Goal: Submit feedback/report problem: Submit feedback/report problem

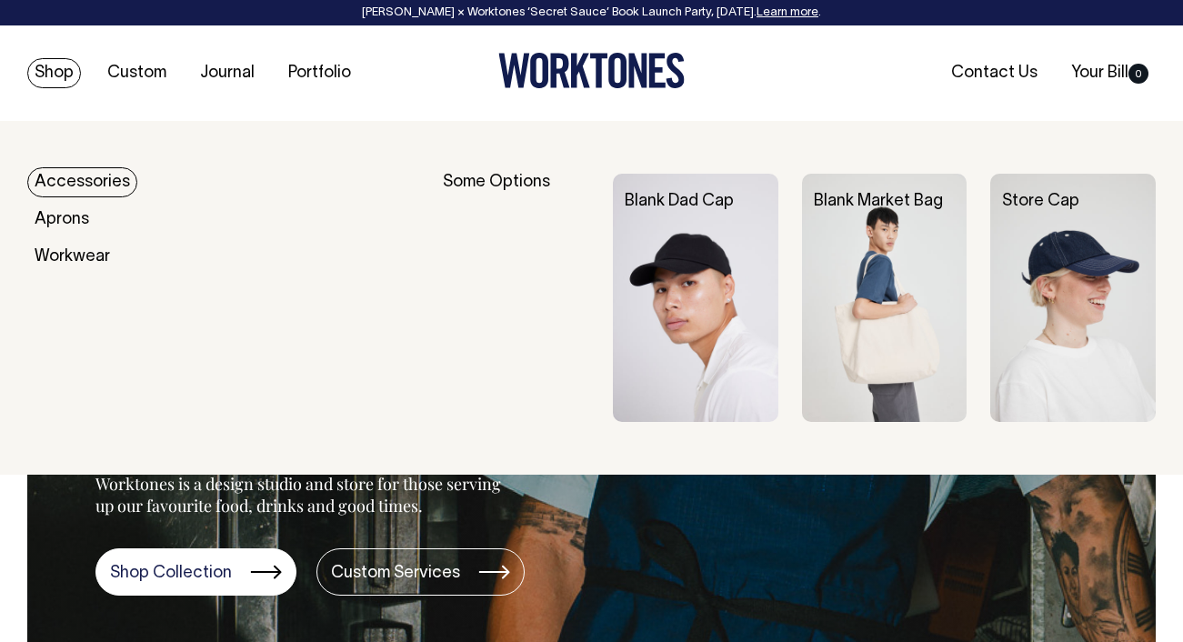
click at [55, 75] on link "Shop" at bounding box center [54, 73] width 54 height 30
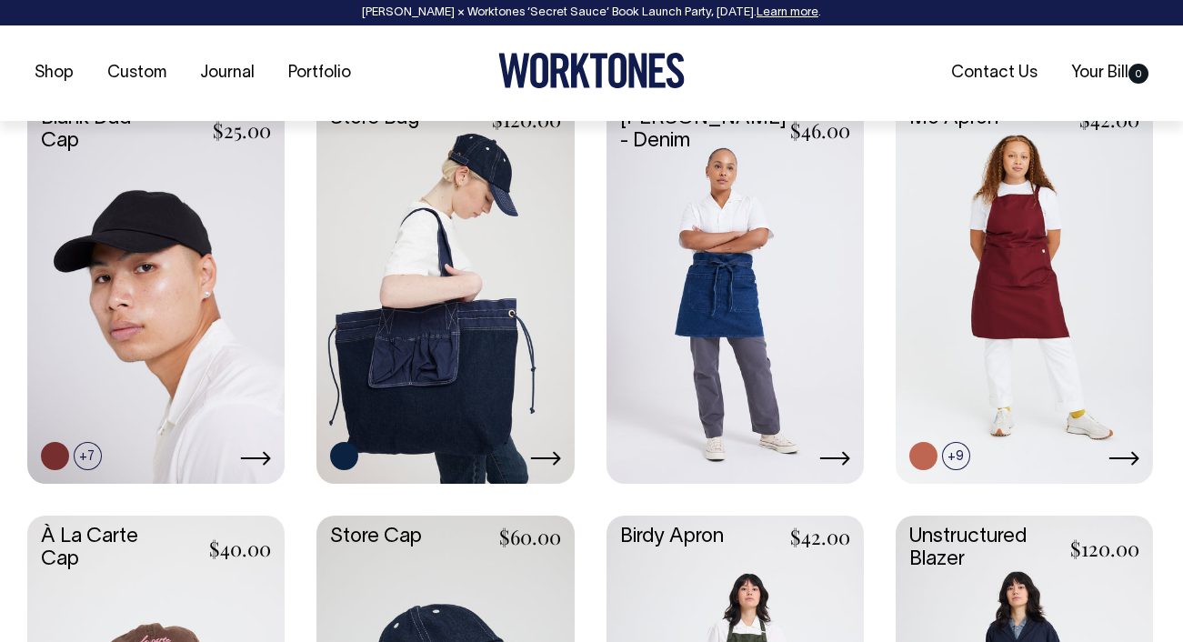
scroll to position [808, 0]
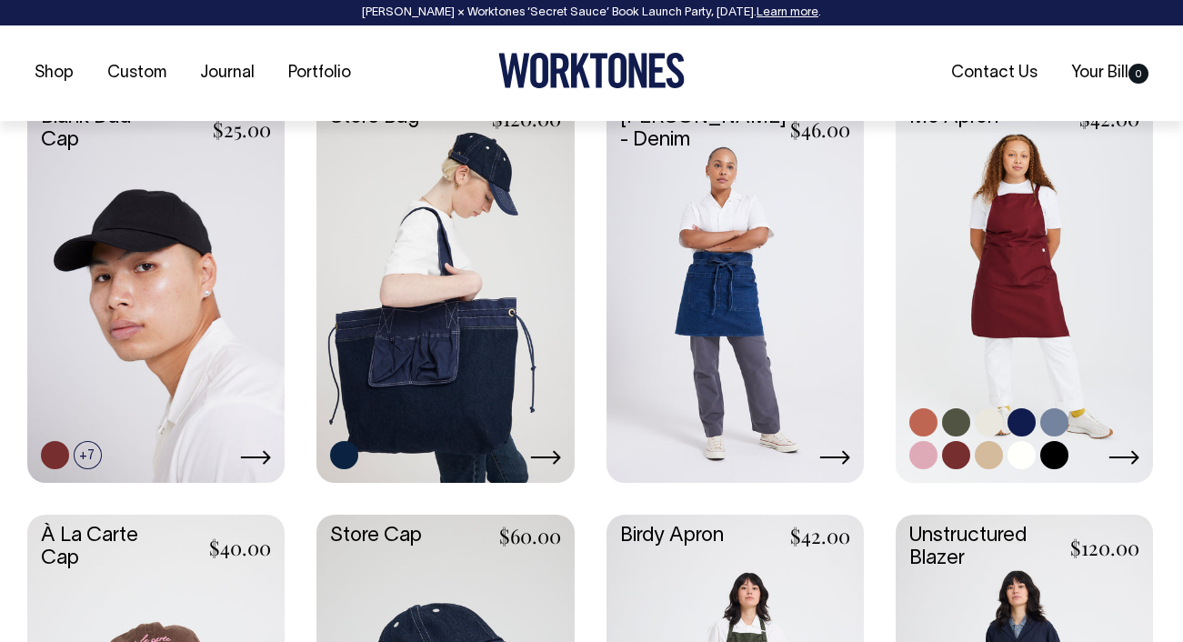
click at [1132, 457] on icon at bounding box center [1124, 458] width 30 height 14
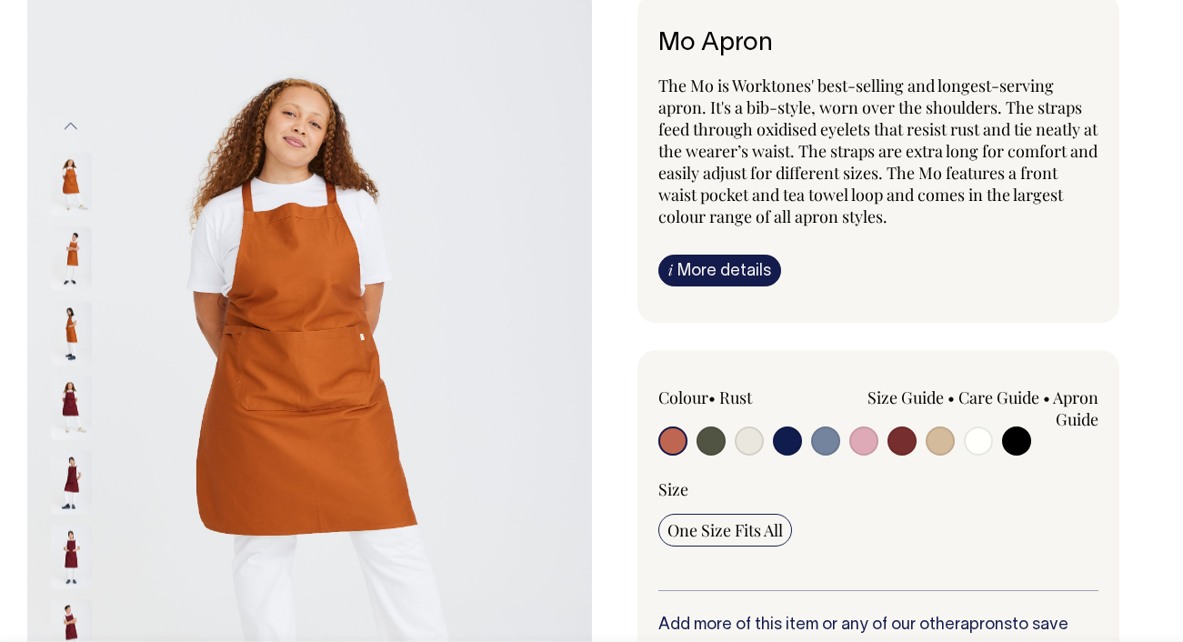
click at [1019, 460] on div "Colour • Rust Size Guide cm 26" at bounding box center [878, 488] width 441 height 205
click at [1017, 439] on input "radio" at bounding box center [1016, 439] width 29 height 29
radio input "true"
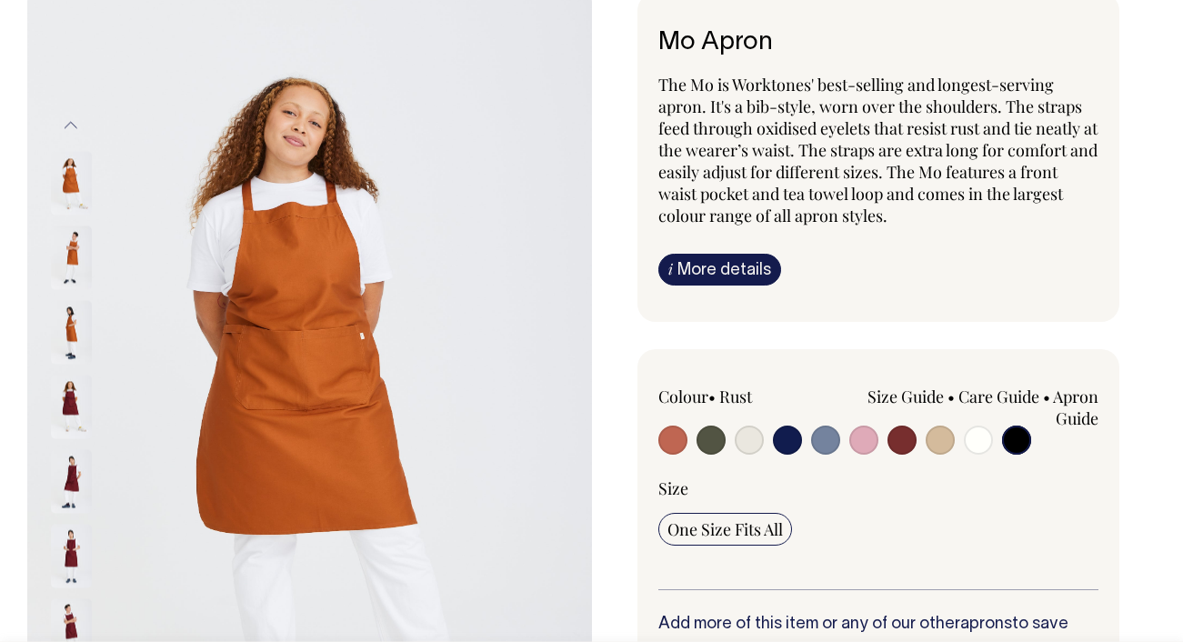
select select "Black"
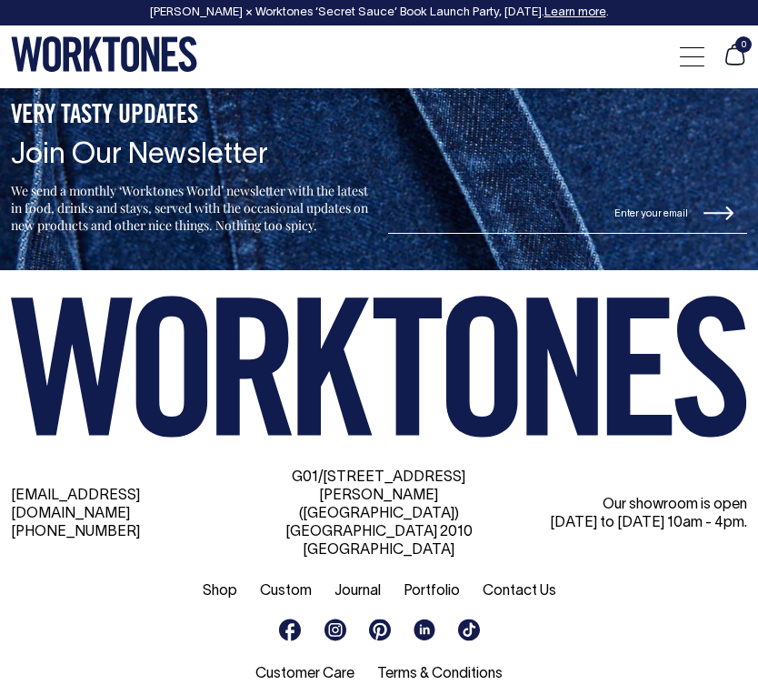
scroll to position [3799, 0]
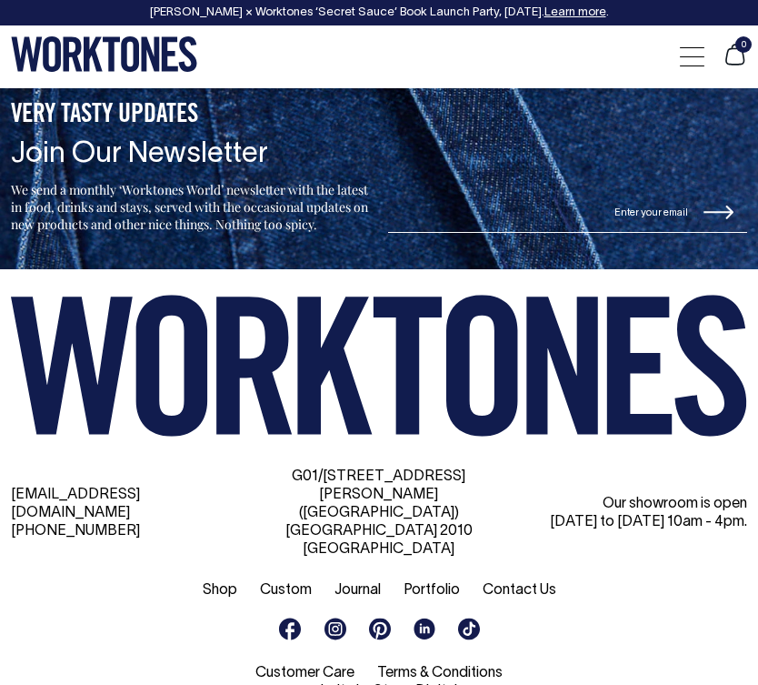
click at [513, 584] on link "Contact Us" at bounding box center [520, 590] width 74 height 13
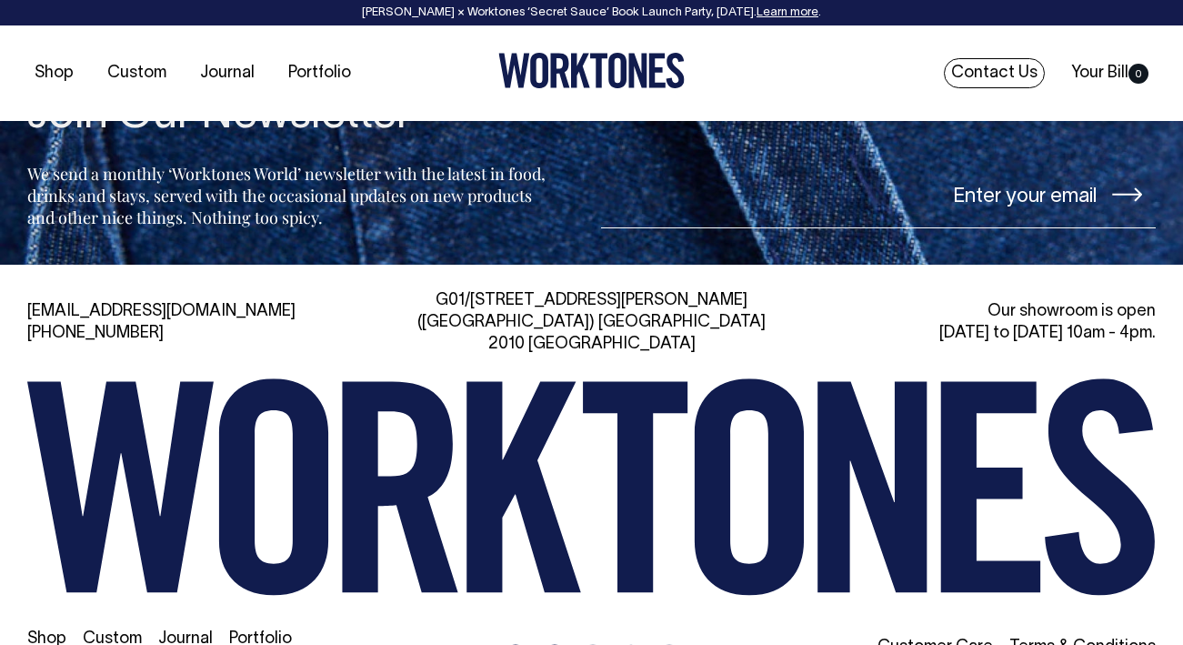
scroll to position [3982, 0]
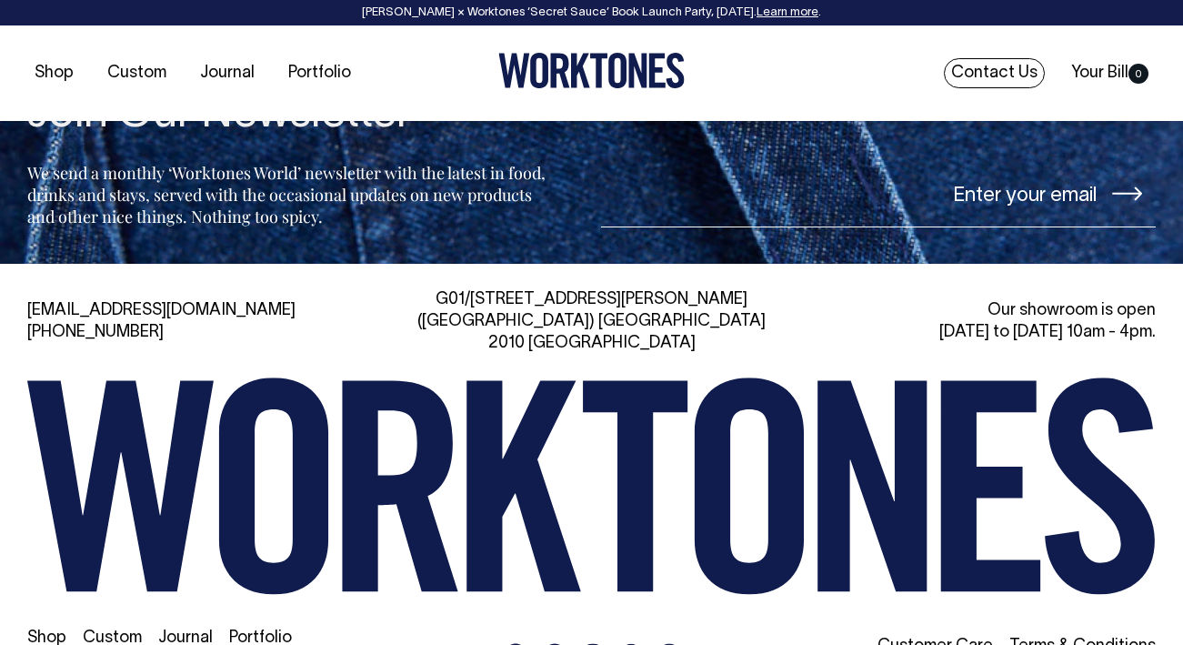
click at [757, 80] on link "Contact Us" at bounding box center [994, 73] width 101 height 30
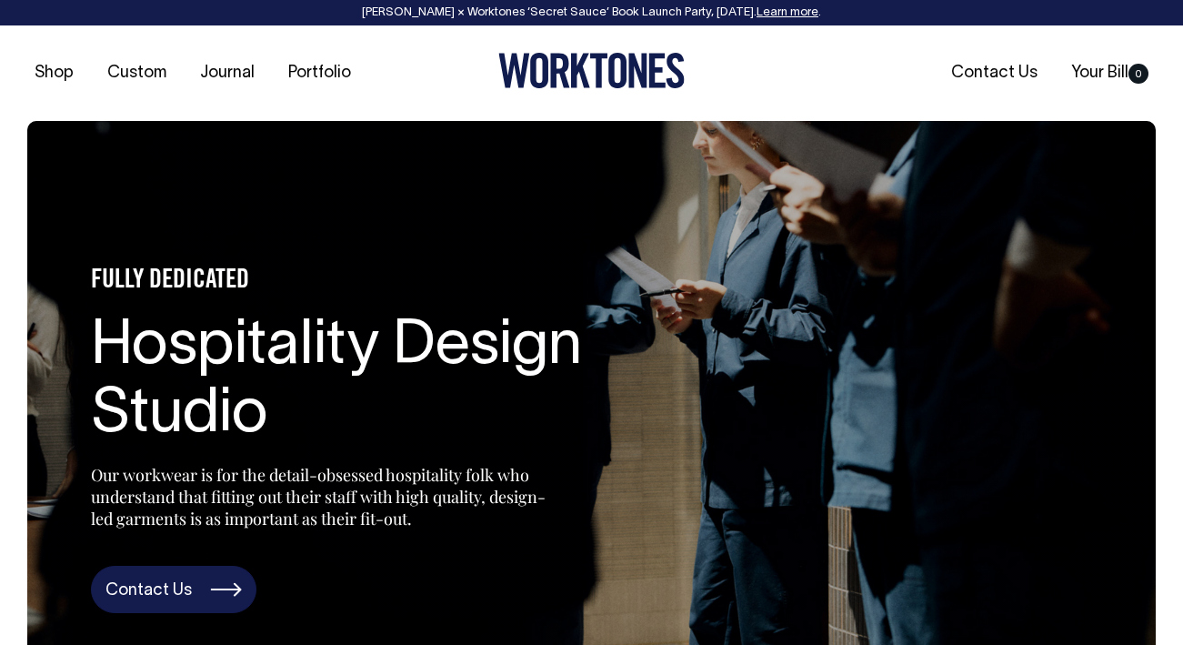
click at [185, 599] on link "Contact Us" at bounding box center [173, 588] width 165 height 47
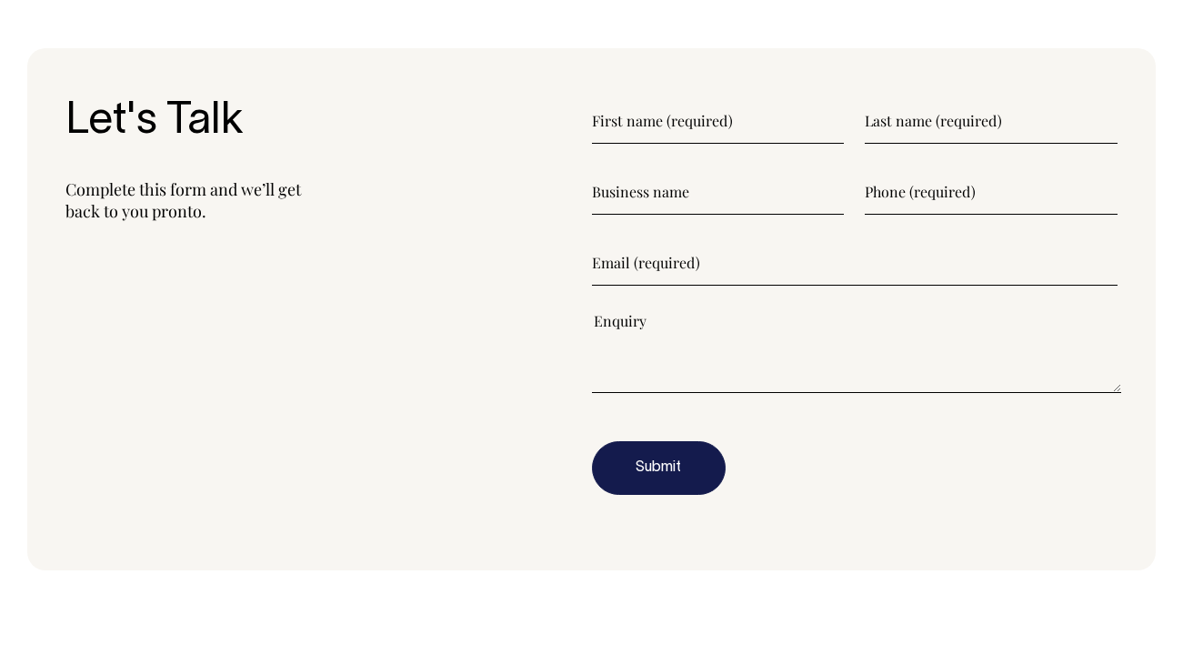
scroll to position [2118, 0]
click at [618, 123] on input"] "text" at bounding box center [718, 120] width 253 height 45
type input"] "Natalie"
type input"] "i"
type input"] "Zisa"
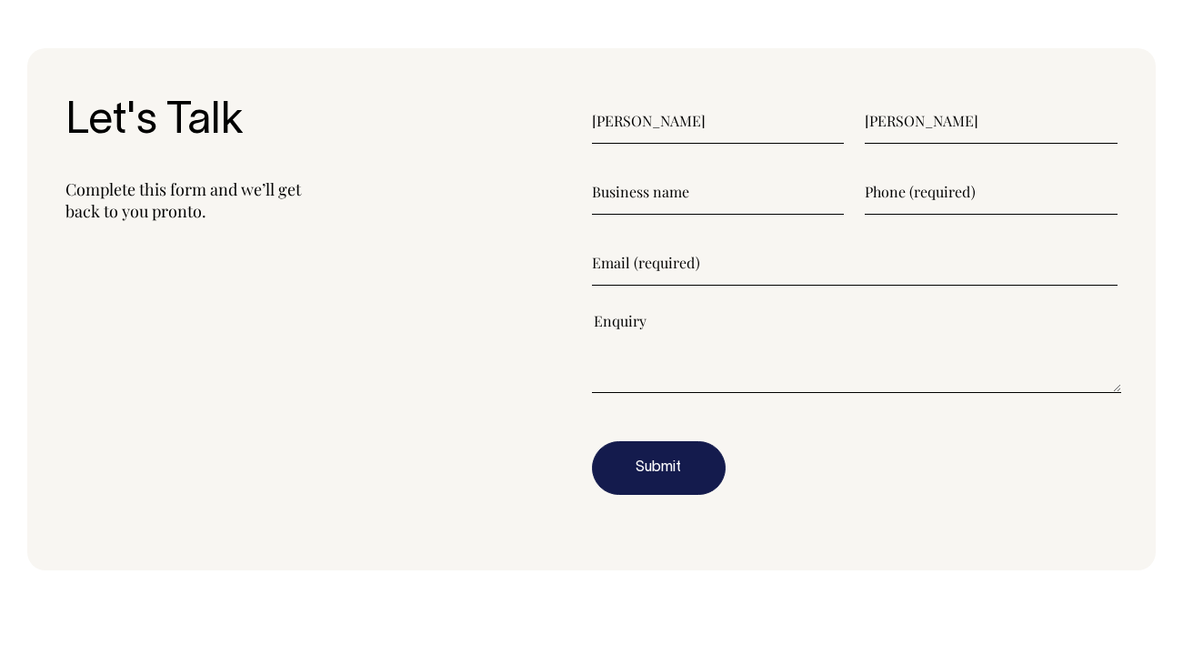
click at [627, 183] on input"] "text" at bounding box center [718, 191] width 253 height 45
type input"] "201-951-3498"
click at [615, 265] on input"] "email" at bounding box center [855, 262] width 526 height 45
type input"] "natalie@goodsenseandcompany.com"
click at [610, 325] on textarea"] at bounding box center [857, 352] width 530 height 82
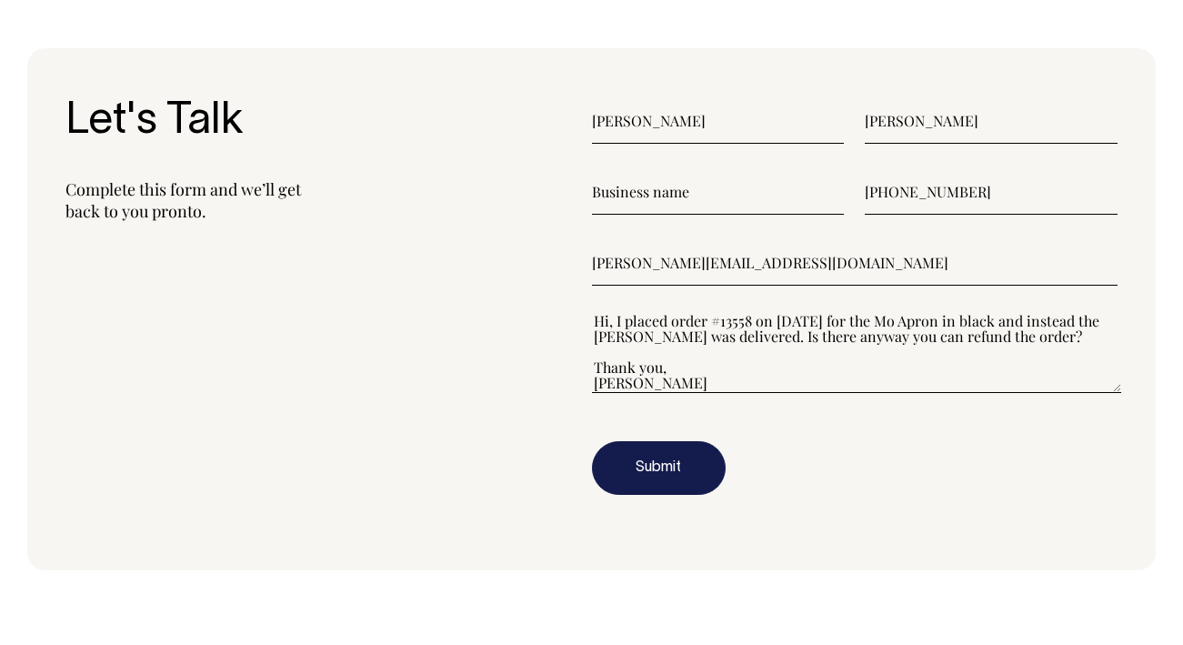
click at [617, 318] on textarea"] "Hi, I placed order #13558 on August 6th for the Mo Apron in black and instead t…" at bounding box center [857, 352] width 530 height 82
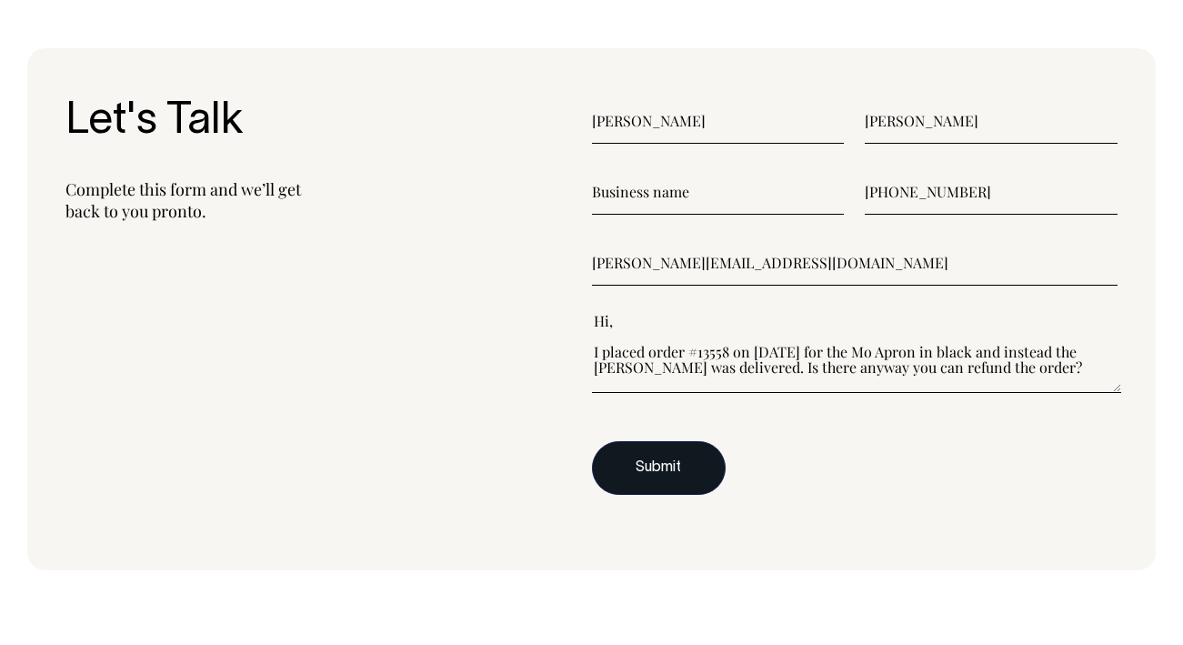
type textarea"] "Hi, I placed order #13558 on August 6th for the Mo Apron in black and instead t…"
click at [668, 458] on button "Submit" at bounding box center [659, 468] width 134 height 55
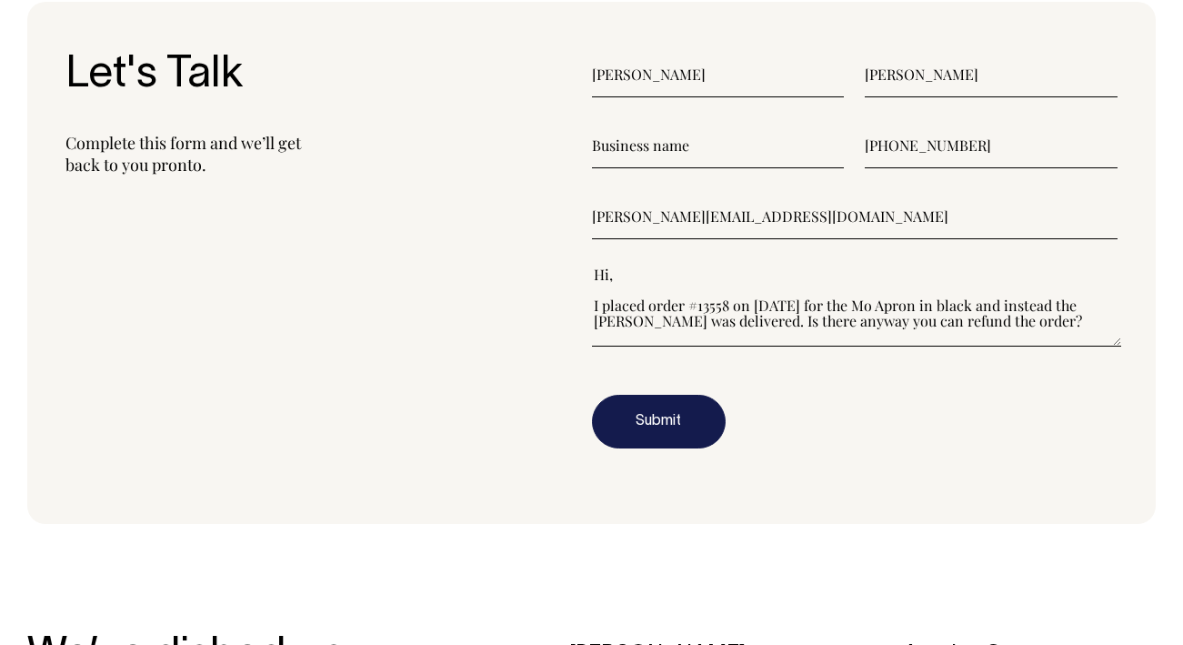
scroll to position [2165, 0]
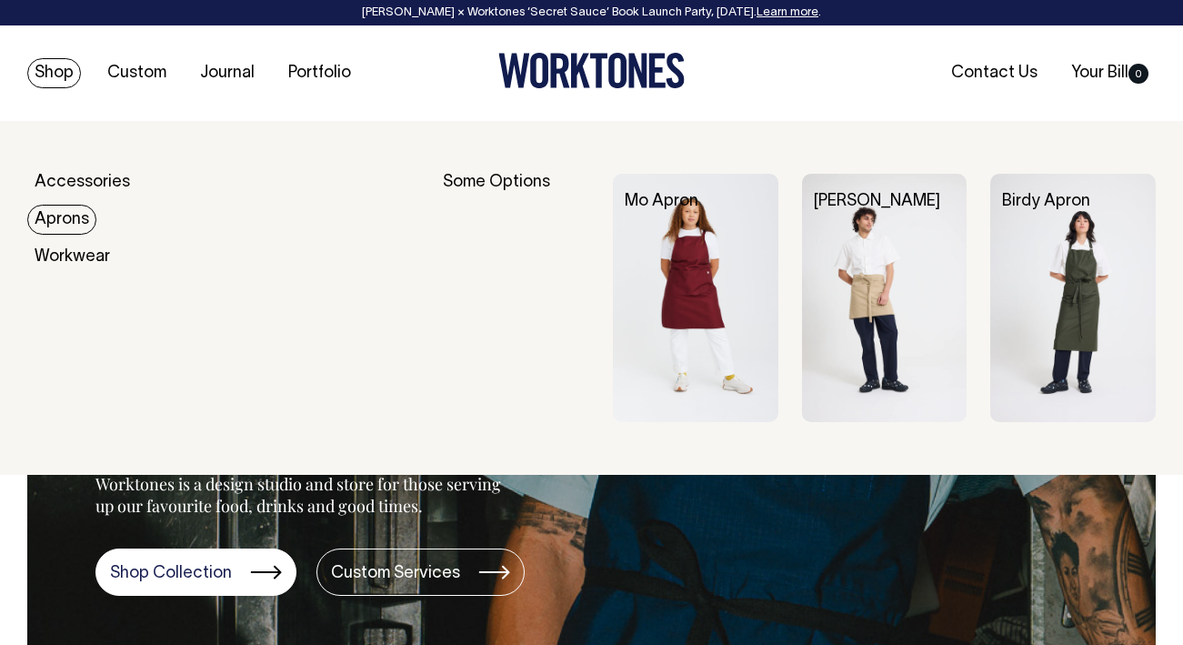
click at [55, 222] on link "Aprons" at bounding box center [61, 220] width 69 height 30
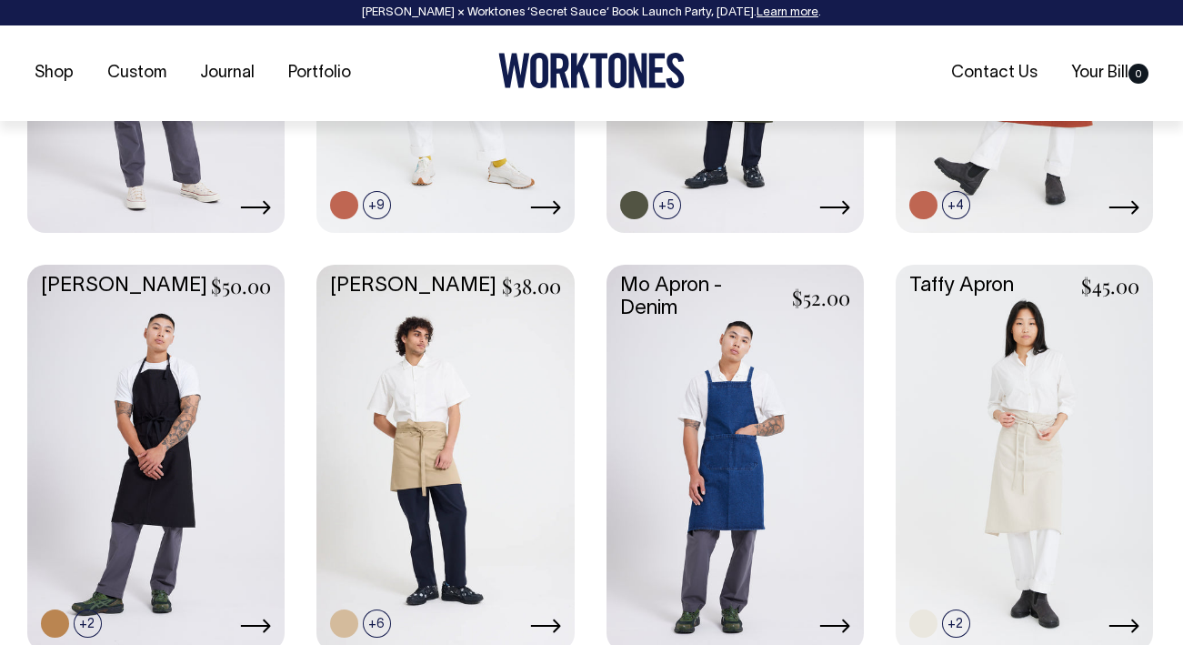
scroll to position [1059, 0]
